Goal: Task Accomplishment & Management: Manage account settings

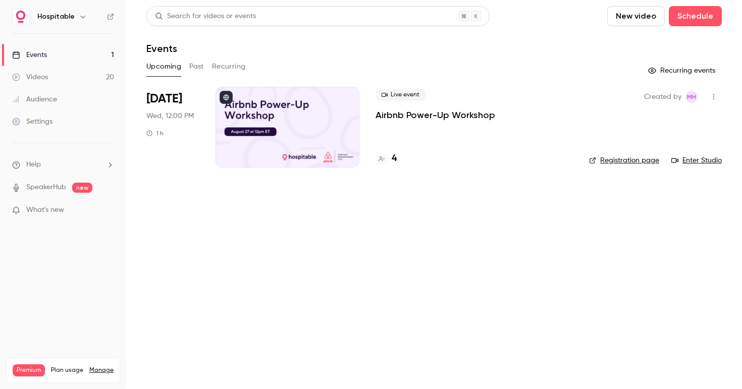
click at [418, 118] on p "Airbnb Power-Up Workshop" at bounding box center [435, 115] width 120 height 12
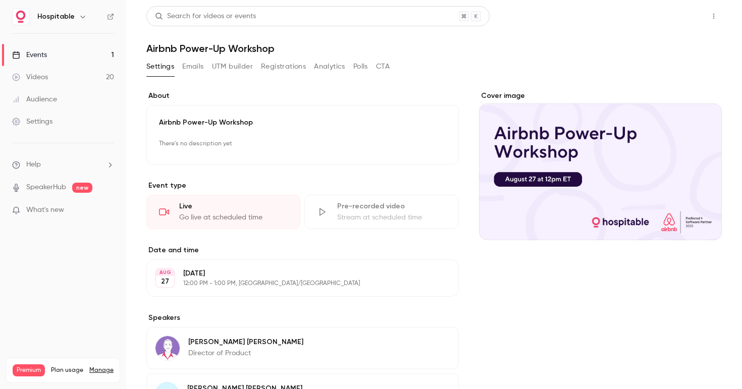
click at [668, 20] on button "Share" at bounding box center [677, 16] width 40 height 20
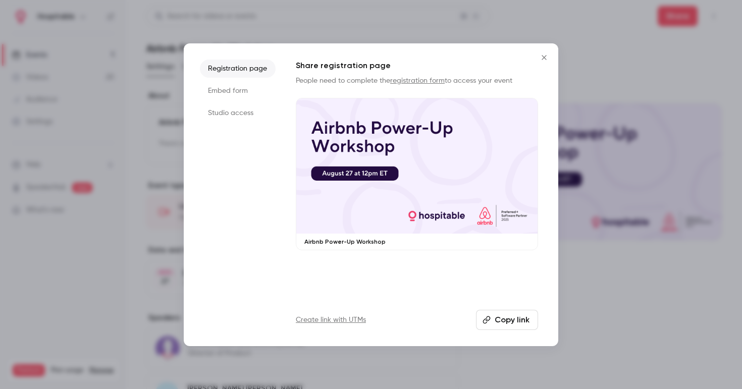
click at [505, 313] on button "Copy link" at bounding box center [507, 320] width 62 height 20
click at [548, 59] on icon "Close" at bounding box center [544, 57] width 12 height 8
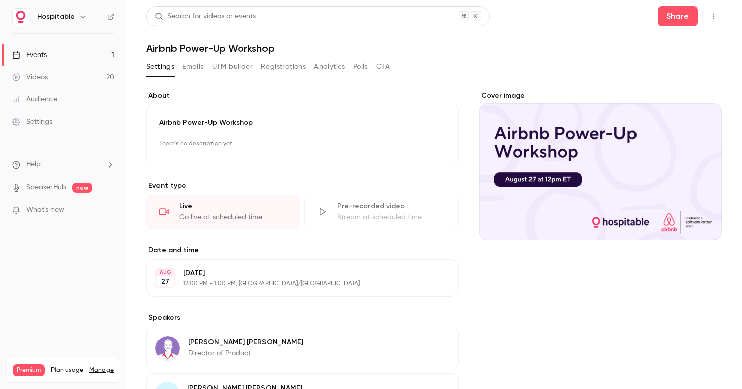
click at [63, 51] on link "Events 1" at bounding box center [63, 55] width 126 height 22
click at [303, 127] on p "Airbnb Power-Up Workshop" at bounding box center [302, 123] width 287 height 10
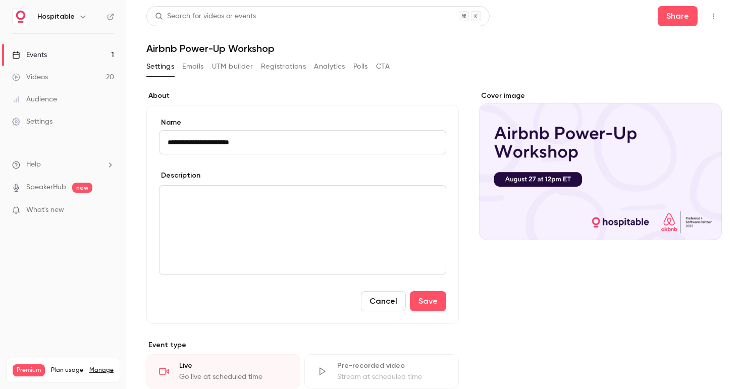
click at [271, 197] on p "editor" at bounding box center [302, 198] width 270 height 12
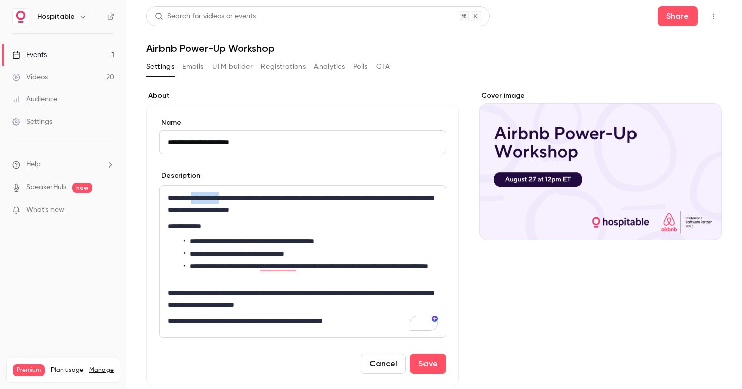
drag, startPoint x: 196, startPoint y: 197, endPoint x: 238, endPoint y: 197, distance: 41.4
click at [238, 197] on p "**********" at bounding box center [302, 204] width 270 height 24
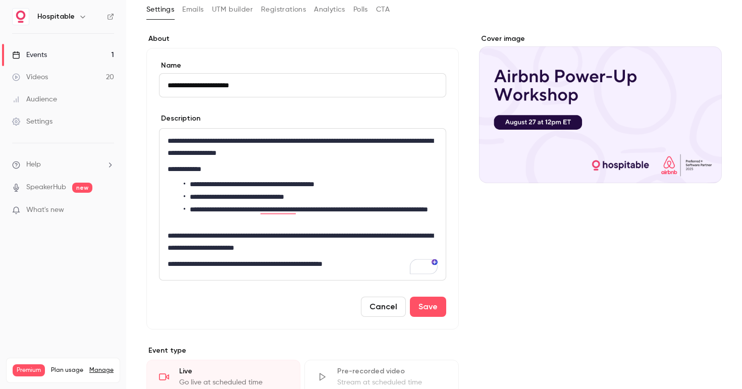
scroll to position [59, 0]
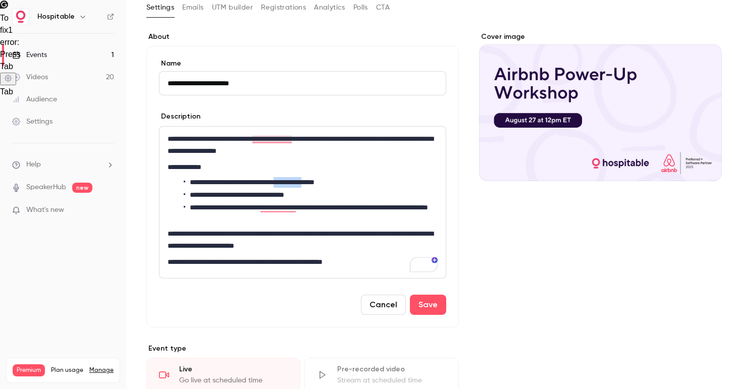
drag, startPoint x: 301, startPoint y: 182, endPoint x: 339, endPoint y: 183, distance: 37.9
click at [339, 183] on li "**********" at bounding box center [311, 182] width 254 height 11
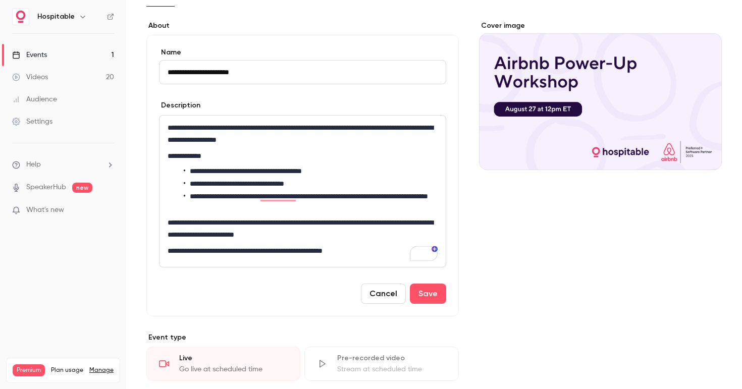
scroll to position [72, 0]
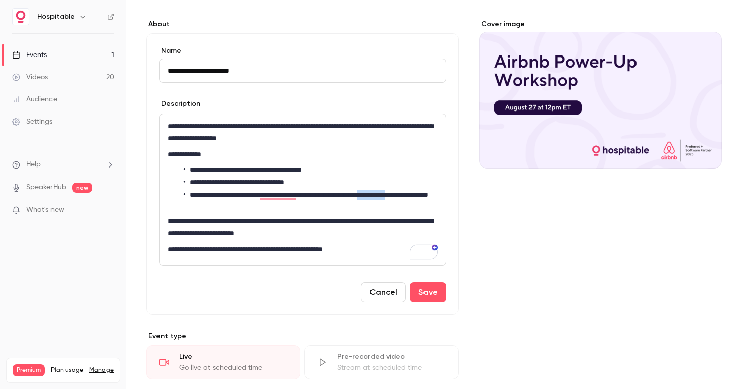
drag, startPoint x: 187, startPoint y: 207, endPoint x: 227, endPoint y: 204, distance: 39.9
click at [227, 204] on li "**********" at bounding box center [311, 200] width 254 height 21
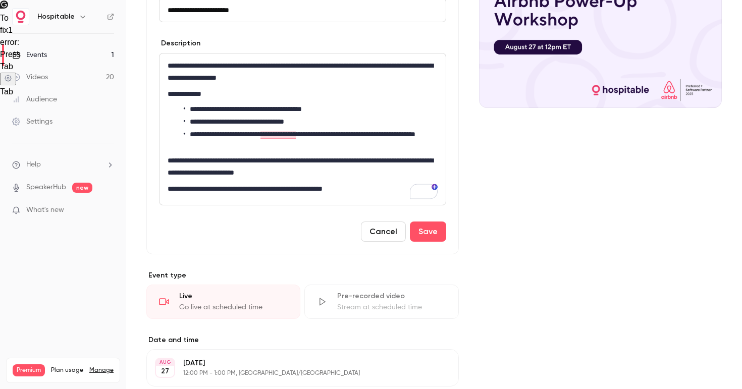
scroll to position [136, 0]
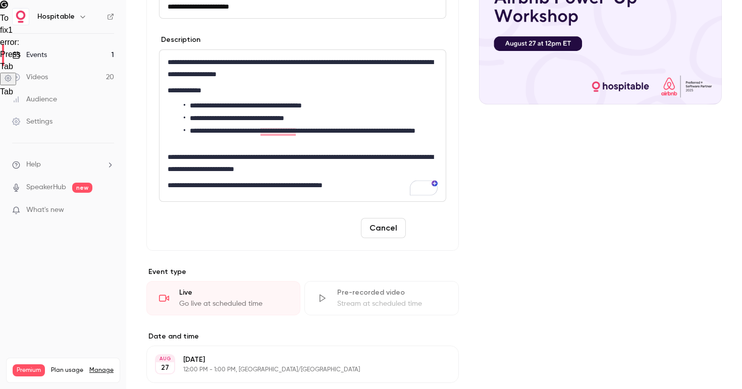
click at [438, 234] on button "Save" at bounding box center [428, 228] width 36 height 20
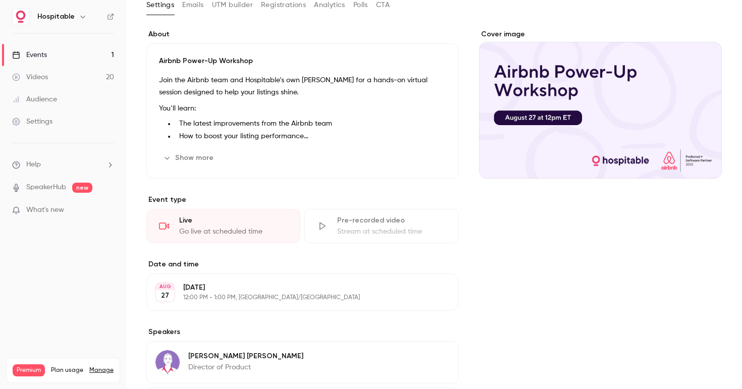
scroll to position [0, 0]
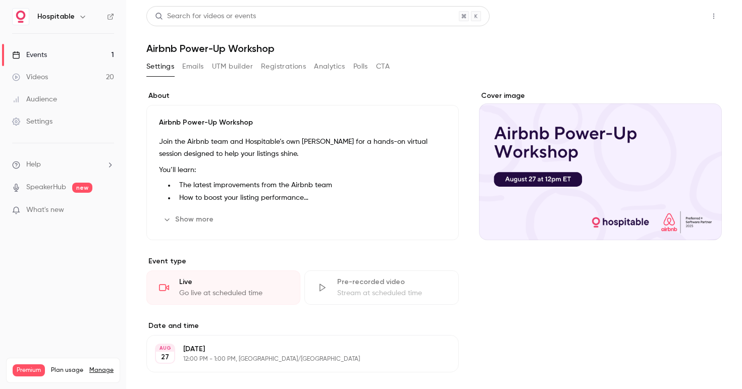
click at [668, 22] on button "Share" at bounding box center [677, 16] width 40 height 20
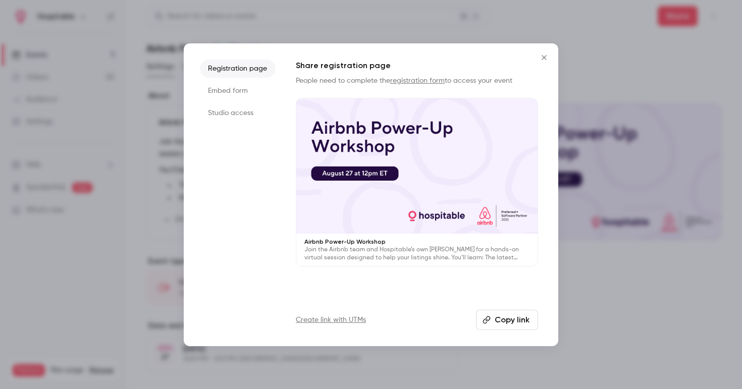
click at [498, 319] on button "Copy link" at bounding box center [507, 320] width 62 height 20
click at [344, 316] on link "Create link with UTMs" at bounding box center [331, 320] width 70 height 10
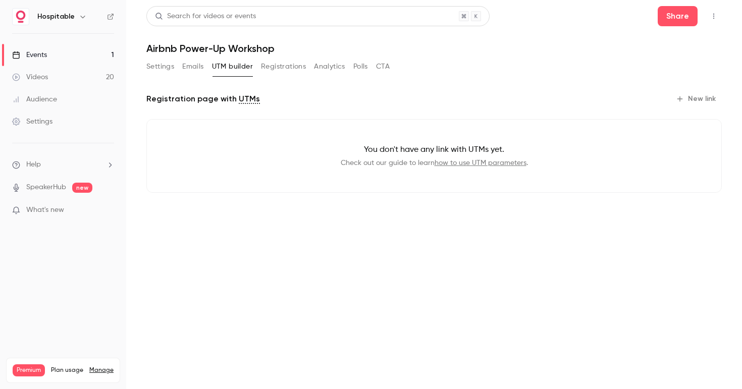
click at [485, 160] on link "how to use UTM parameters" at bounding box center [480, 162] width 92 height 7
click at [687, 101] on button "New link" at bounding box center [697, 99] width 50 height 16
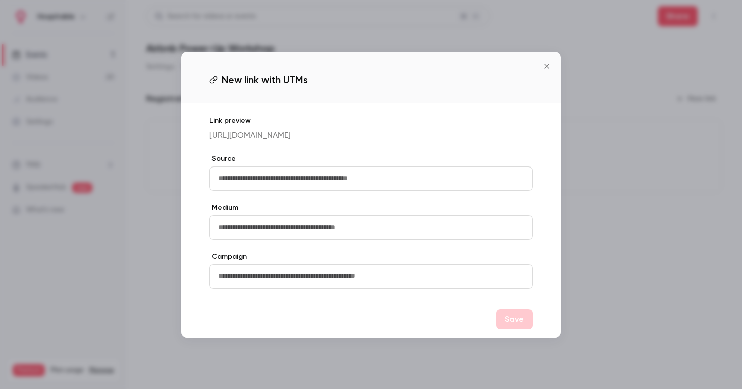
click at [299, 176] on input "text" at bounding box center [370, 178] width 323 height 24
type input "*"
type input "********"
click at [520, 326] on button "Save" at bounding box center [514, 319] width 36 height 20
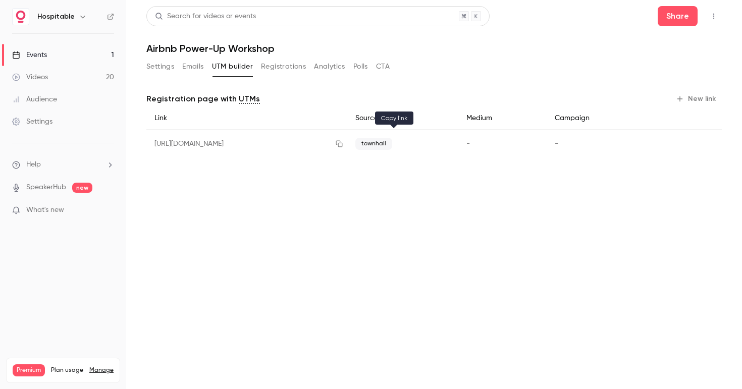
click at [342, 146] on icon "button" at bounding box center [339, 144] width 7 height 7
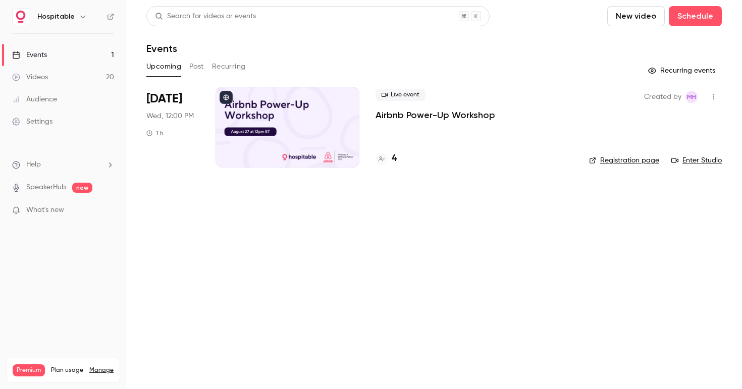
click at [198, 71] on button "Past" at bounding box center [196, 67] width 15 height 16
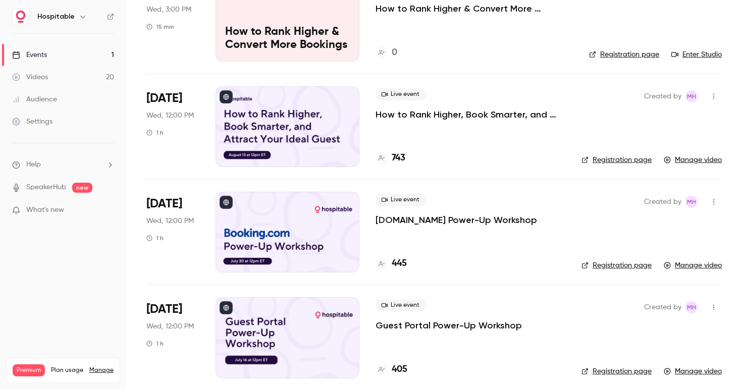
scroll to position [223, 0]
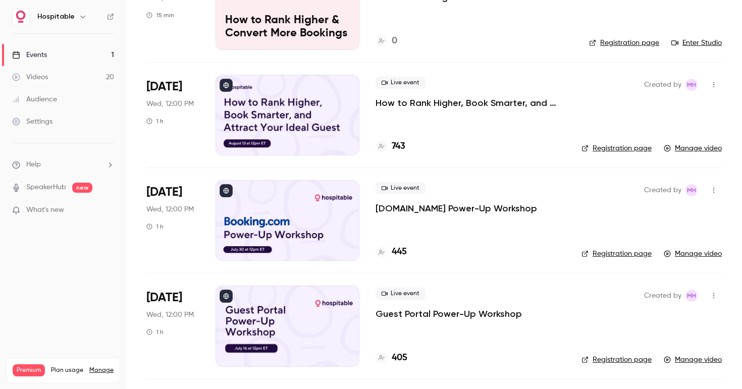
click at [429, 209] on p "[DOMAIN_NAME] Power-Up Workshop" at bounding box center [455, 208] width 161 height 12
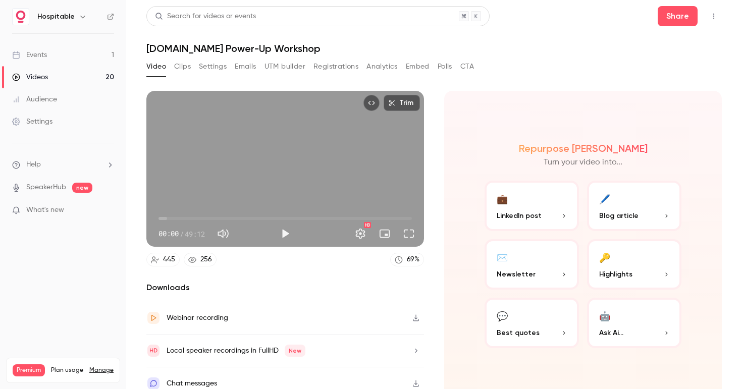
click at [187, 67] on button "Clips" at bounding box center [182, 67] width 17 height 16
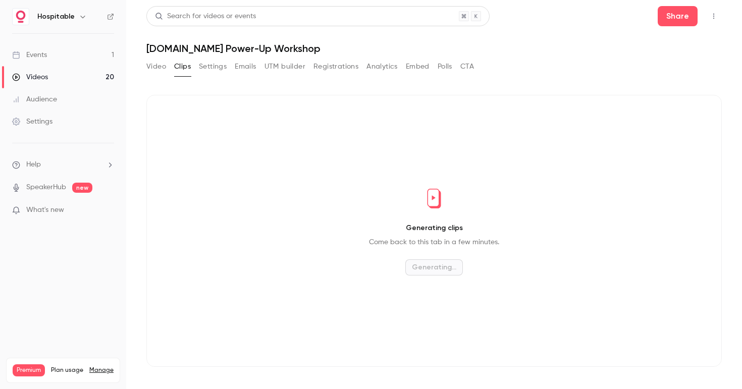
click at [345, 69] on button "Registrations" at bounding box center [335, 67] width 45 height 16
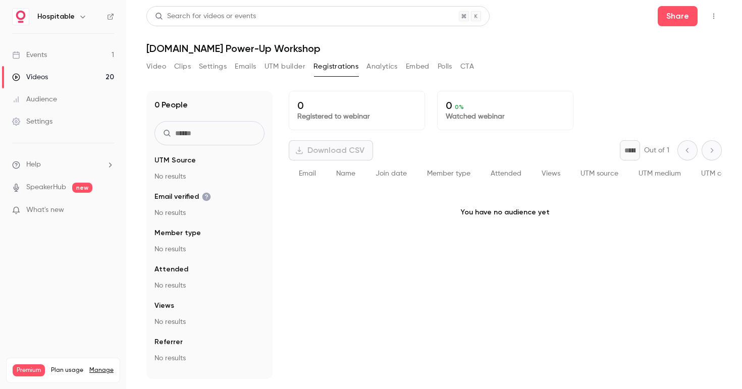
click at [223, 65] on button "Settings" at bounding box center [213, 67] width 28 height 16
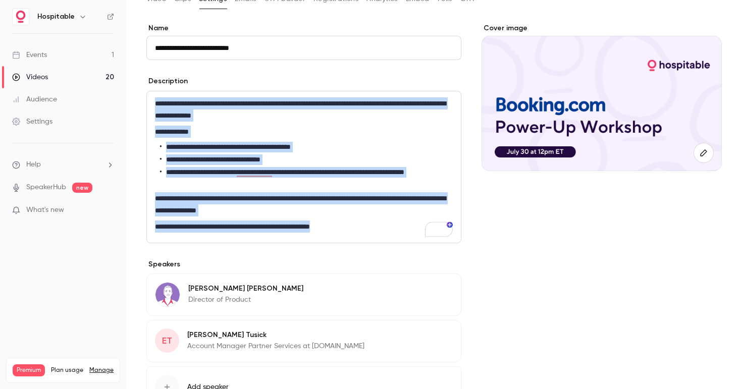
drag, startPoint x: 156, startPoint y: 172, endPoint x: 357, endPoint y: 226, distance: 208.1
click at [357, 226] on div "**********" at bounding box center [304, 166] width 314 height 151
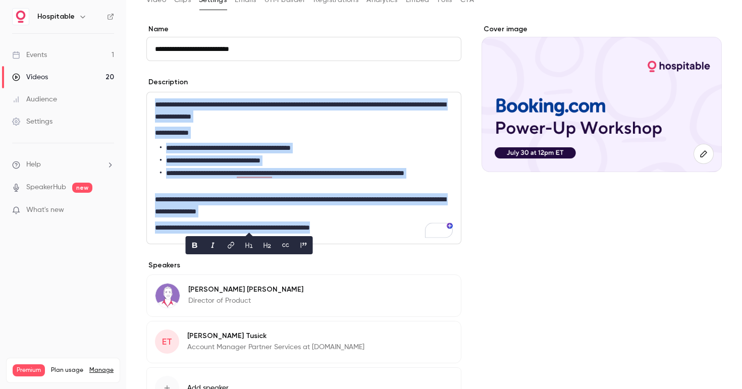
copy div "**********"
